Goal: Information Seeking & Learning: Understand process/instructions

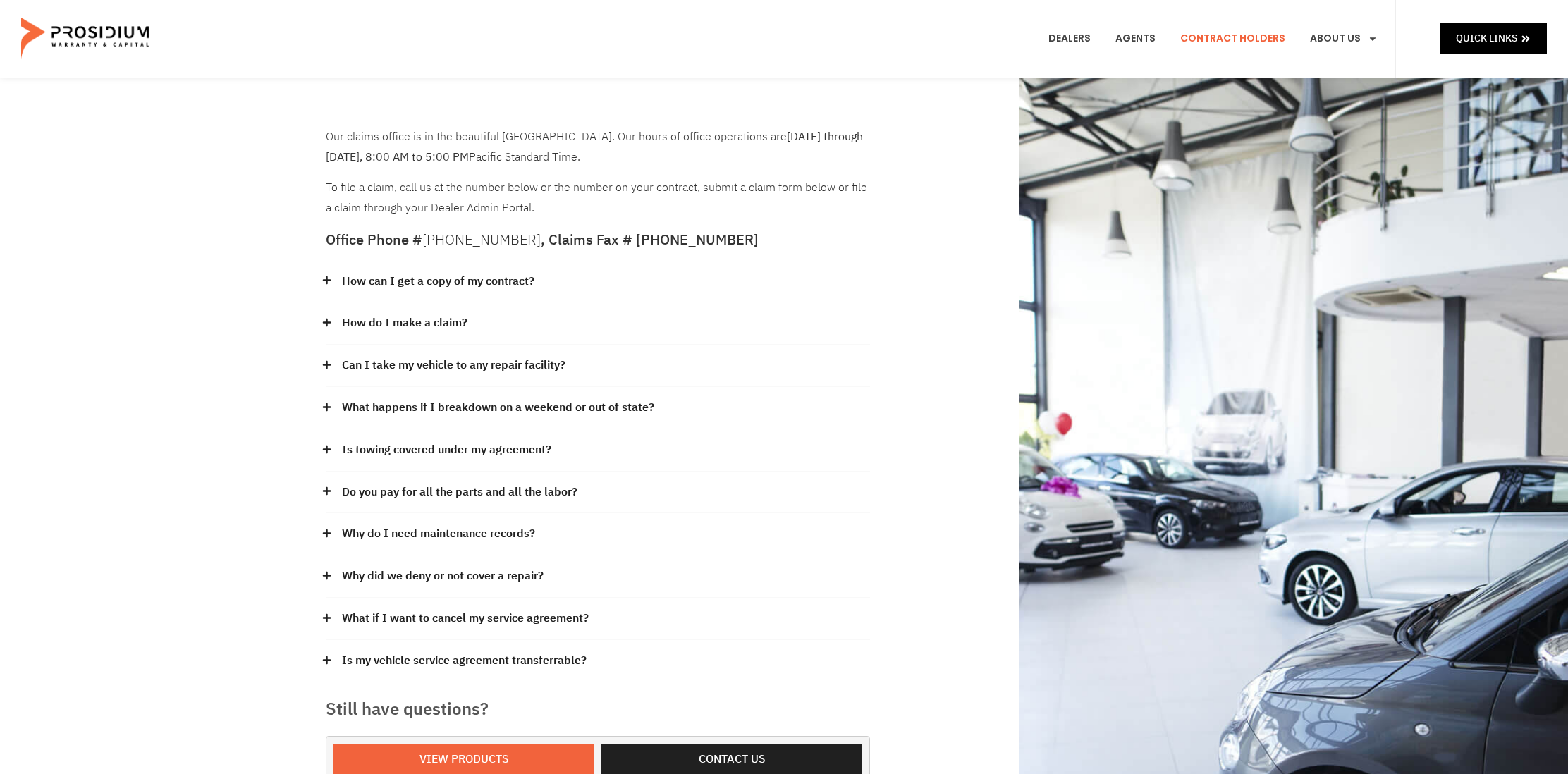
click at [500, 614] on link "What if I want to cancel my service agreement?" at bounding box center [465, 619] width 247 height 20
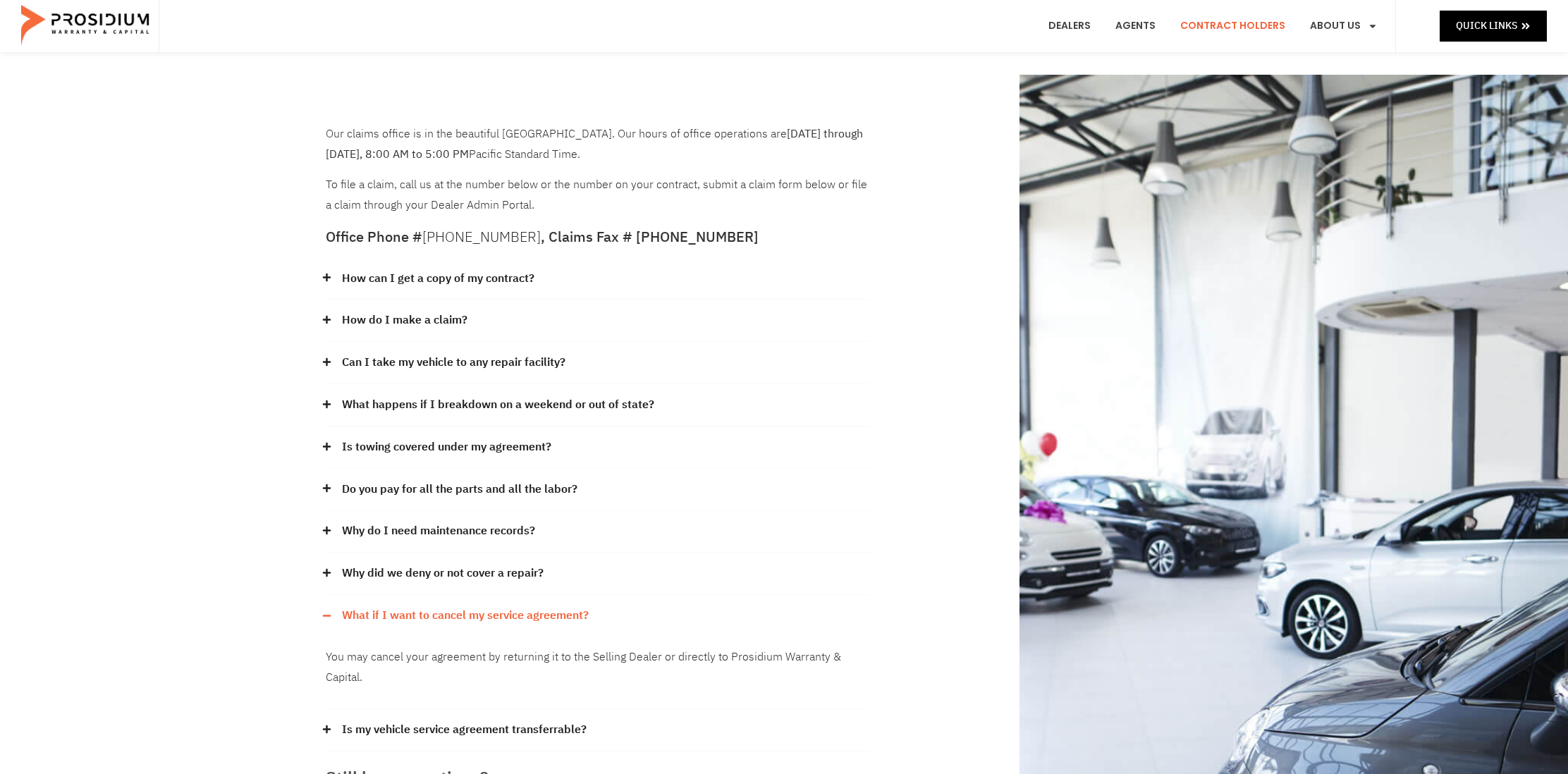
scroll to position [17, 0]
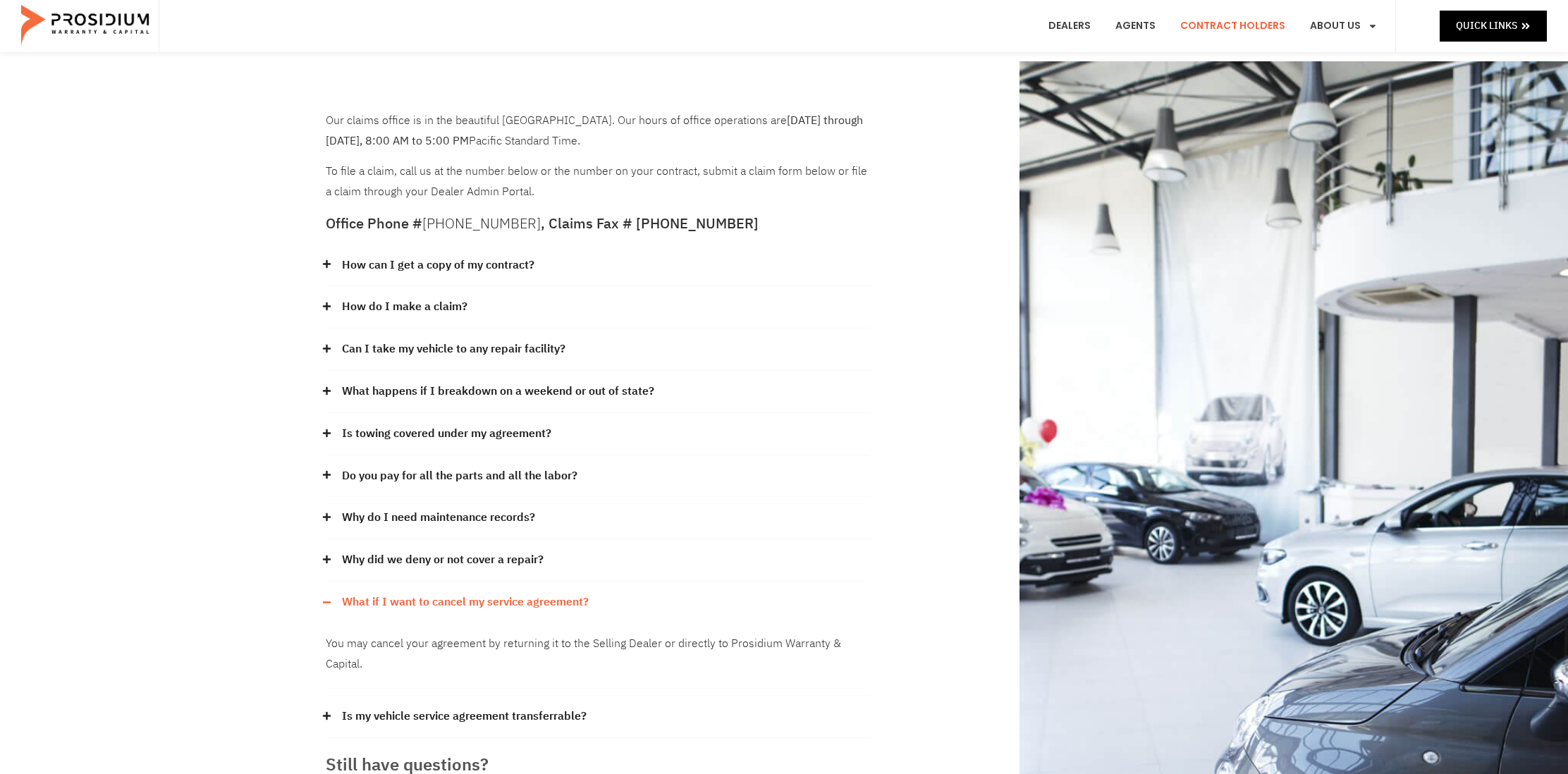
click at [1213, 23] on link "Contract Holders" at bounding box center [1232, 26] width 126 height 52
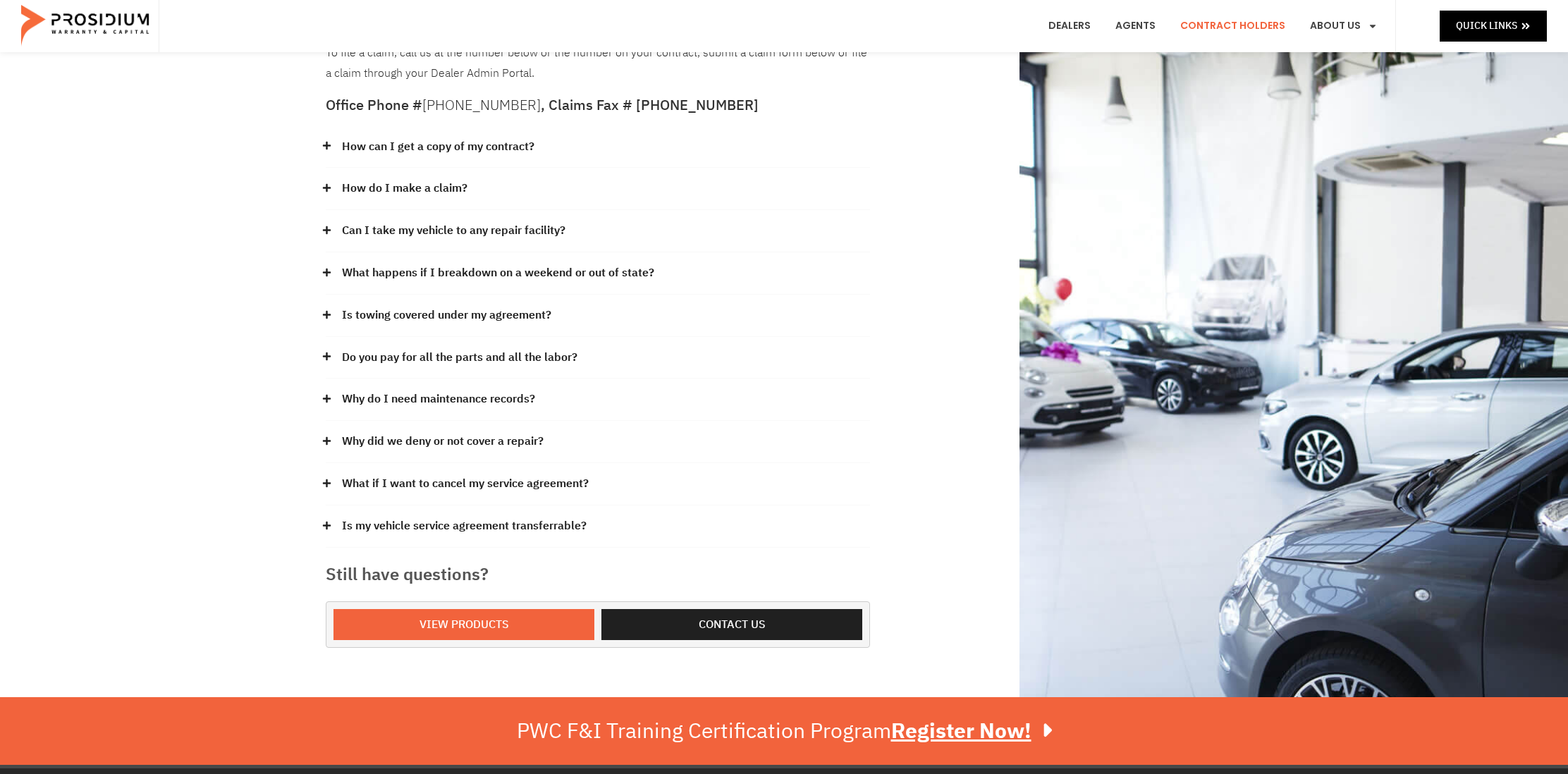
scroll to position [137, 0]
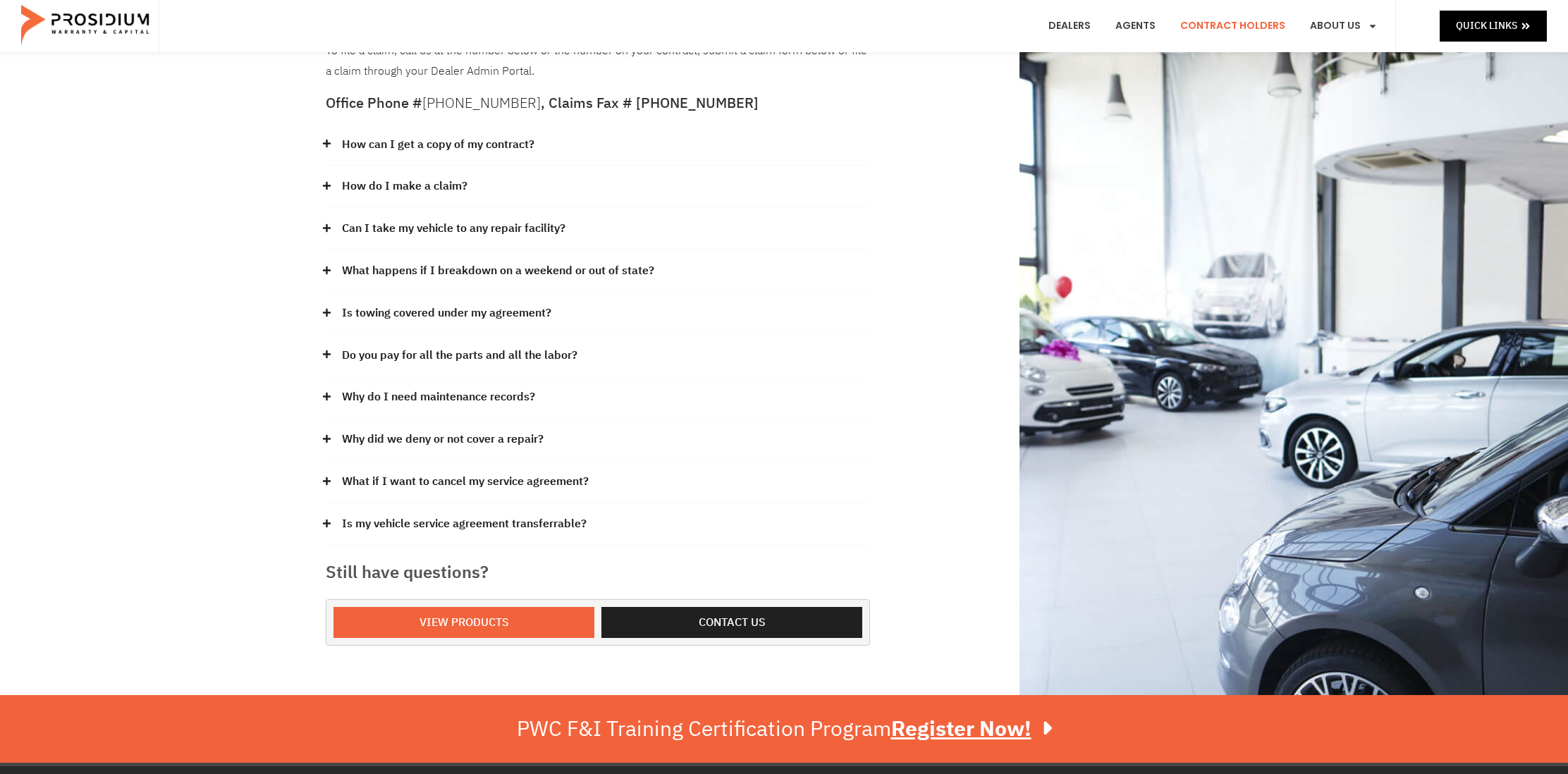
click at [467, 487] on link "What if I want to cancel my service agreement?" at bounding box center [465, 482] width 247 height 20
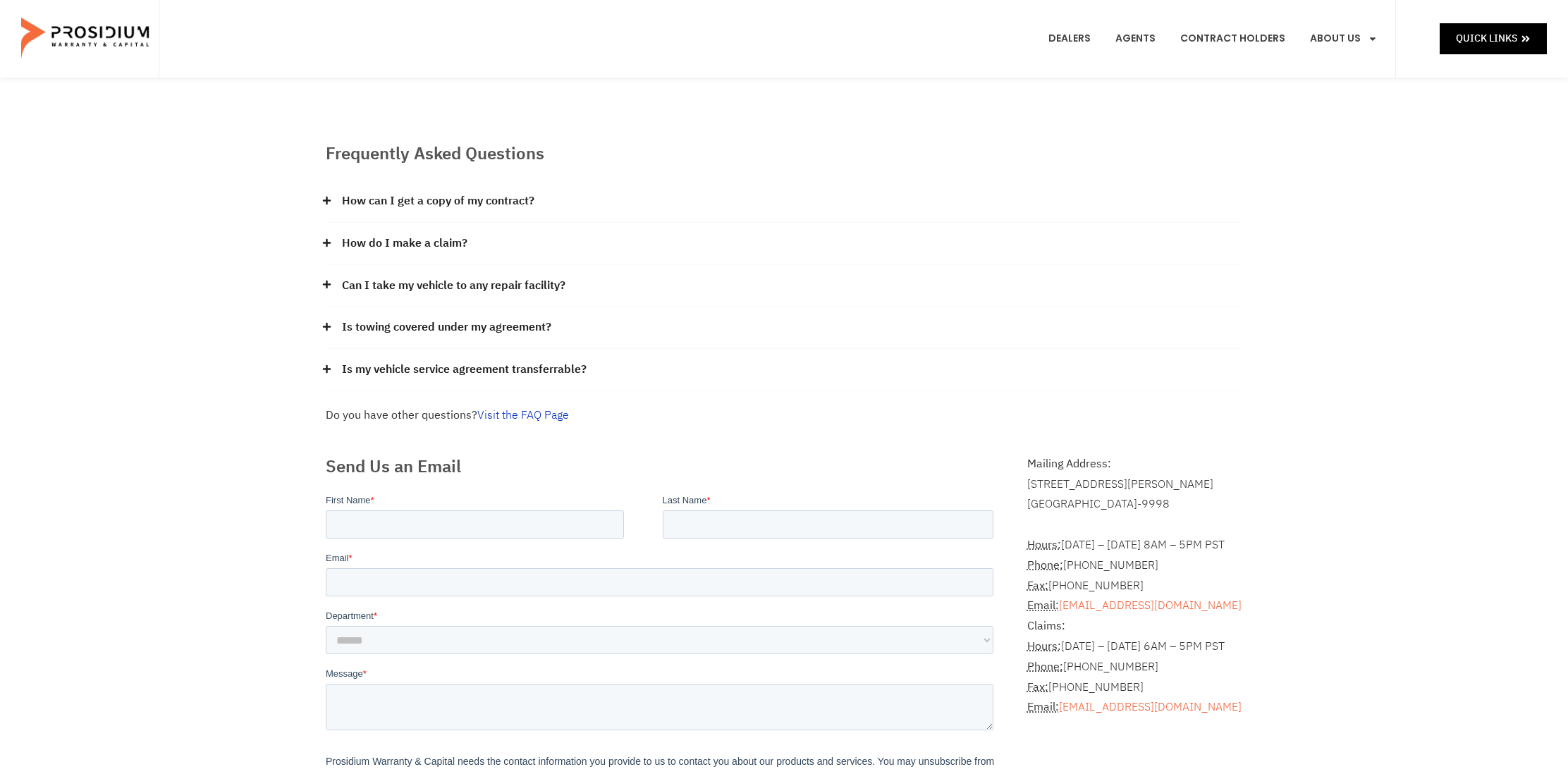
drag, startPoint x: 544, startPoint y: 398, endPoint x: 542, endPoint y: 413, distance: 15.1
click at [544, 399] on div "Frequently Asked Questions How can I get a copy of my contract? Please contact …" at bounding box center [784, 284] width 930 height 299
click at [542, 413] on link "Visit the FAQ Page" at bounding box center [523, 415] width 91 height 17
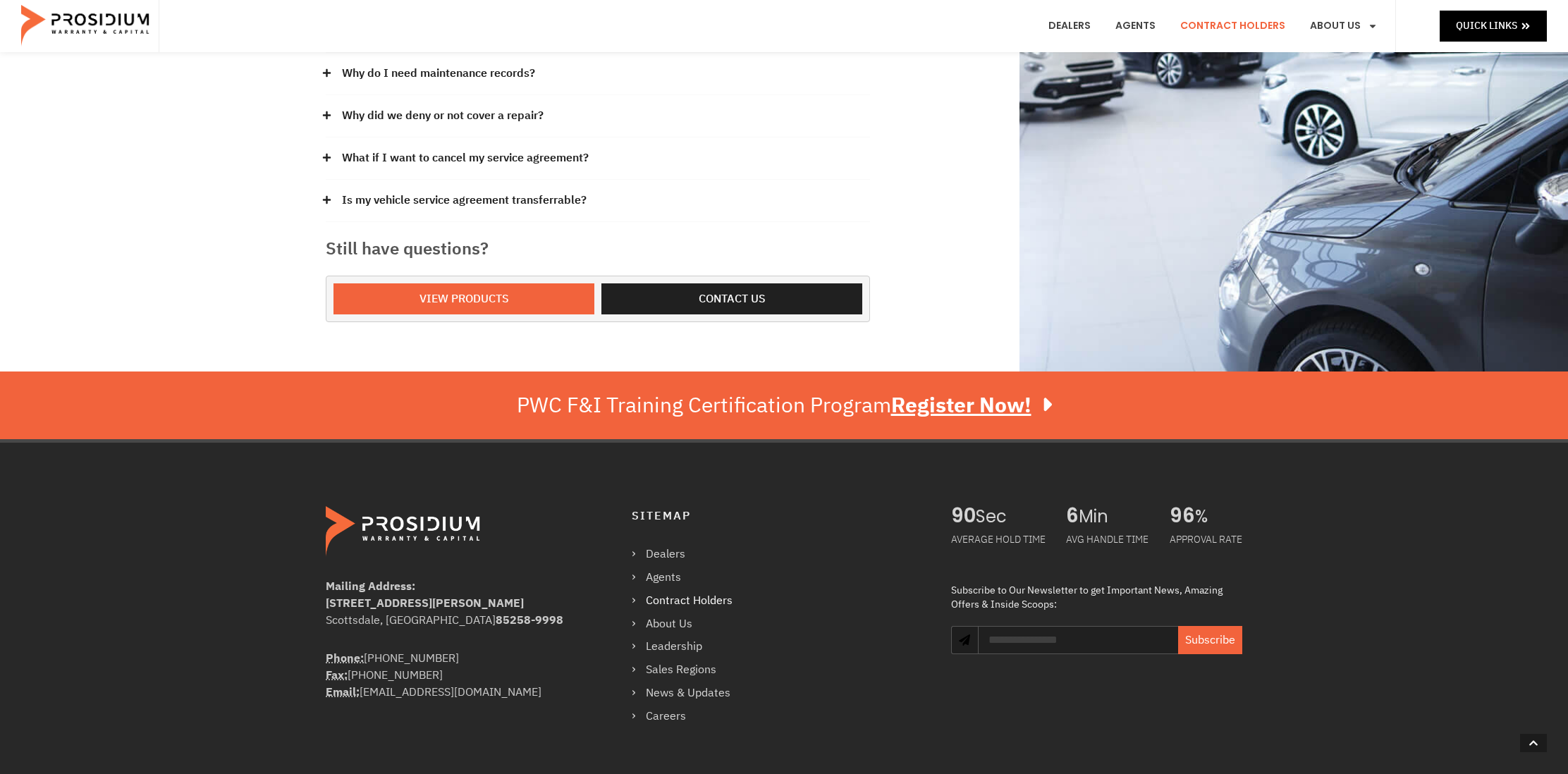
scroll to position [449, 0]
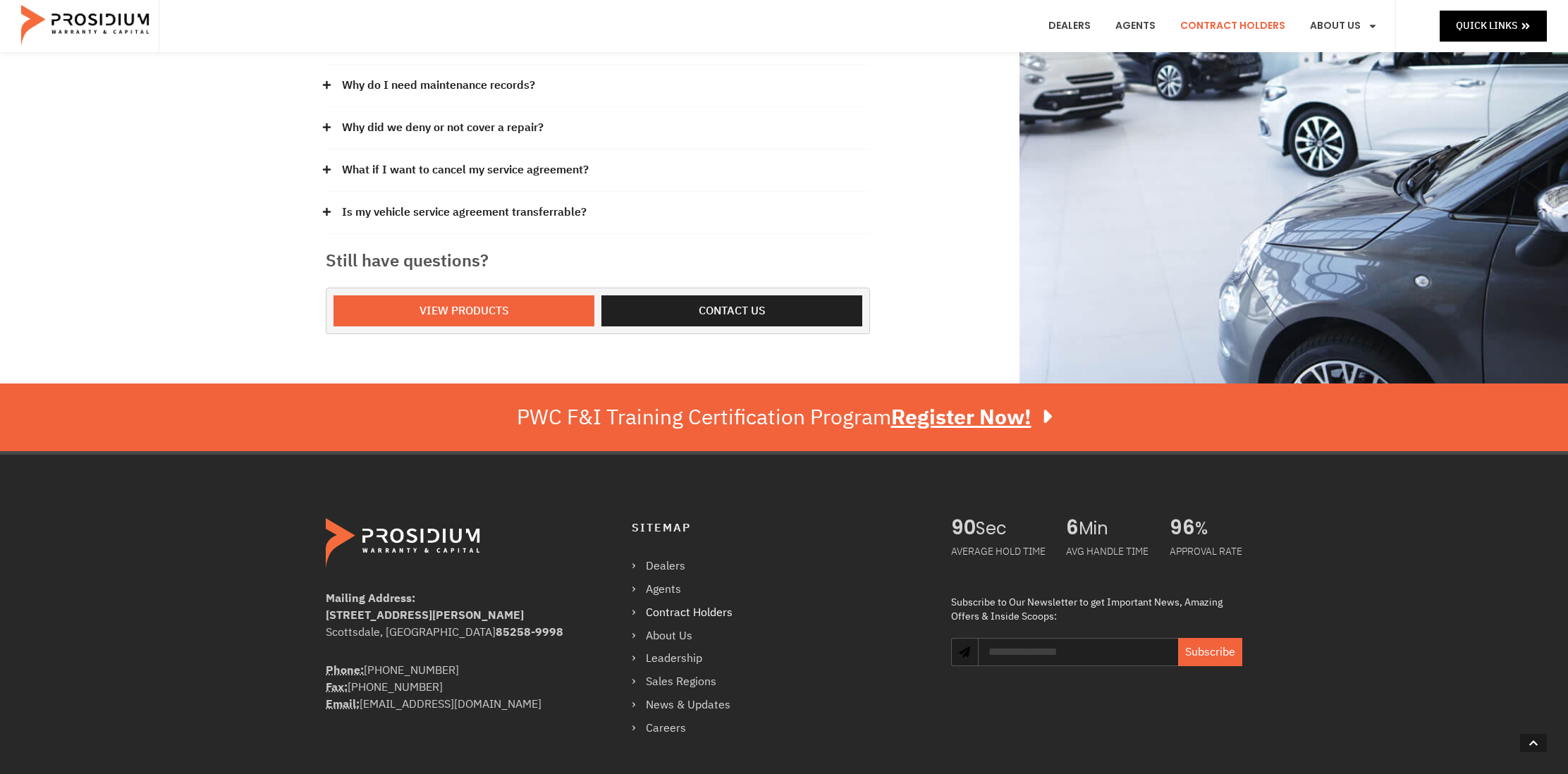
click at [713, 614] on link "Contract Holders" at bounding box center [689, 613] width 115 height 20
